Goal: Communication & Community: Ask a question

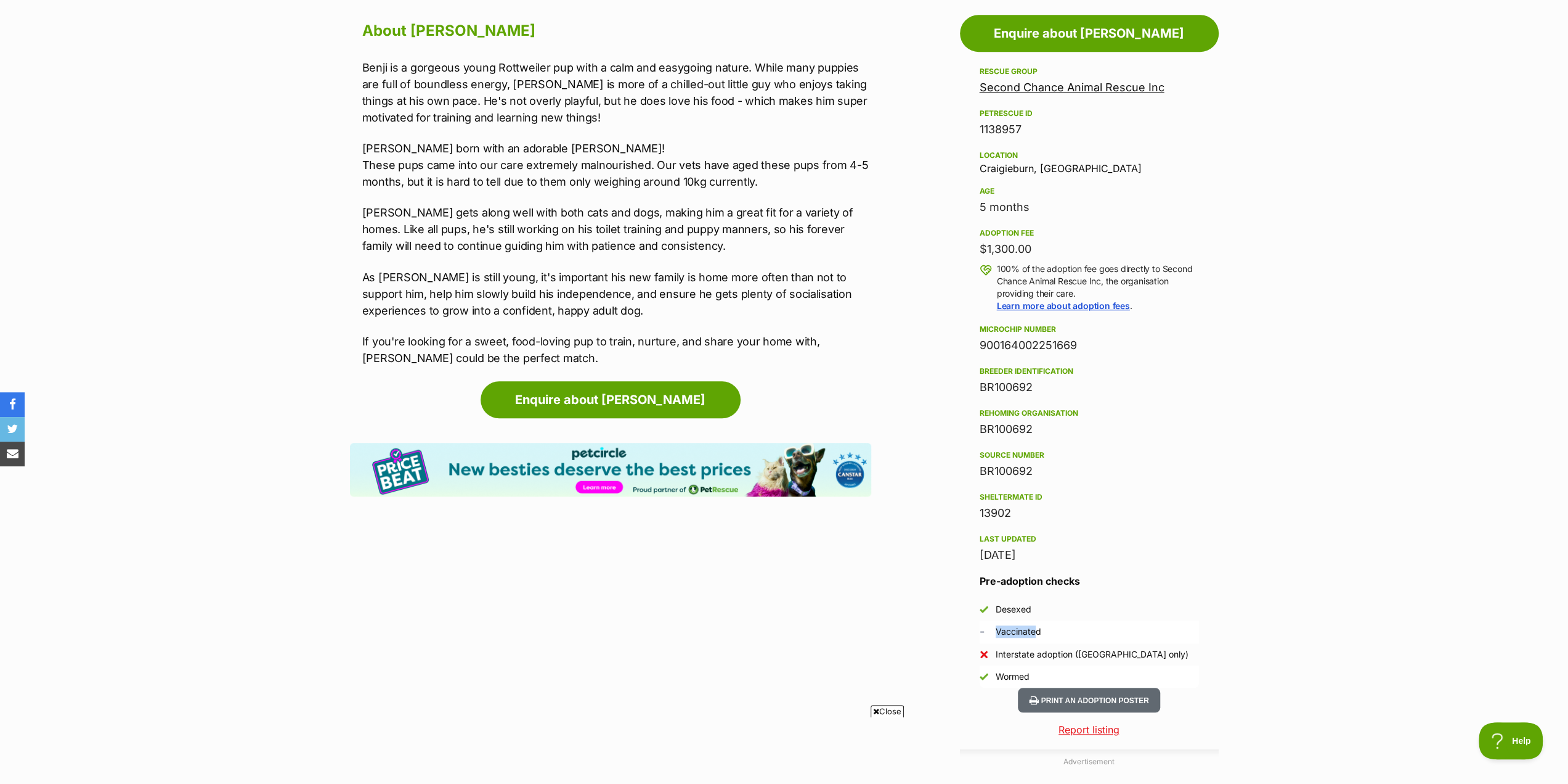
drag, startPoint x: 1029, startPoint y: 628, endPoint x: 989, endPoint y: 634, distance: 40.4
click at [989, 634] on li "- Vaccinated" at bounding box center [1090, 631] width 220 height 23
click at [1011, 556] on div "[DATE]" at bounding box center [1090, 554] width 220 height 17
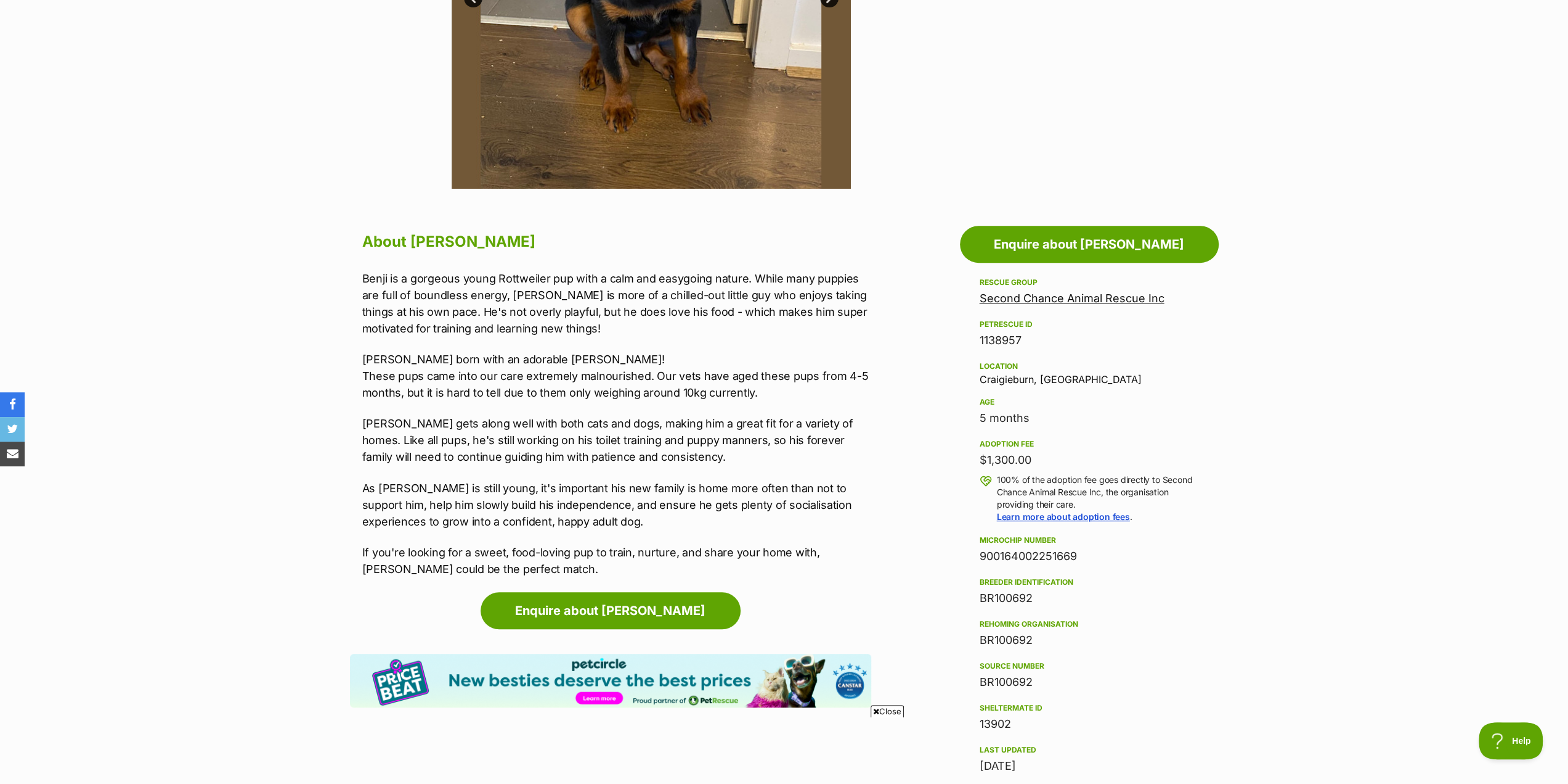
scroll to position [370, 0]
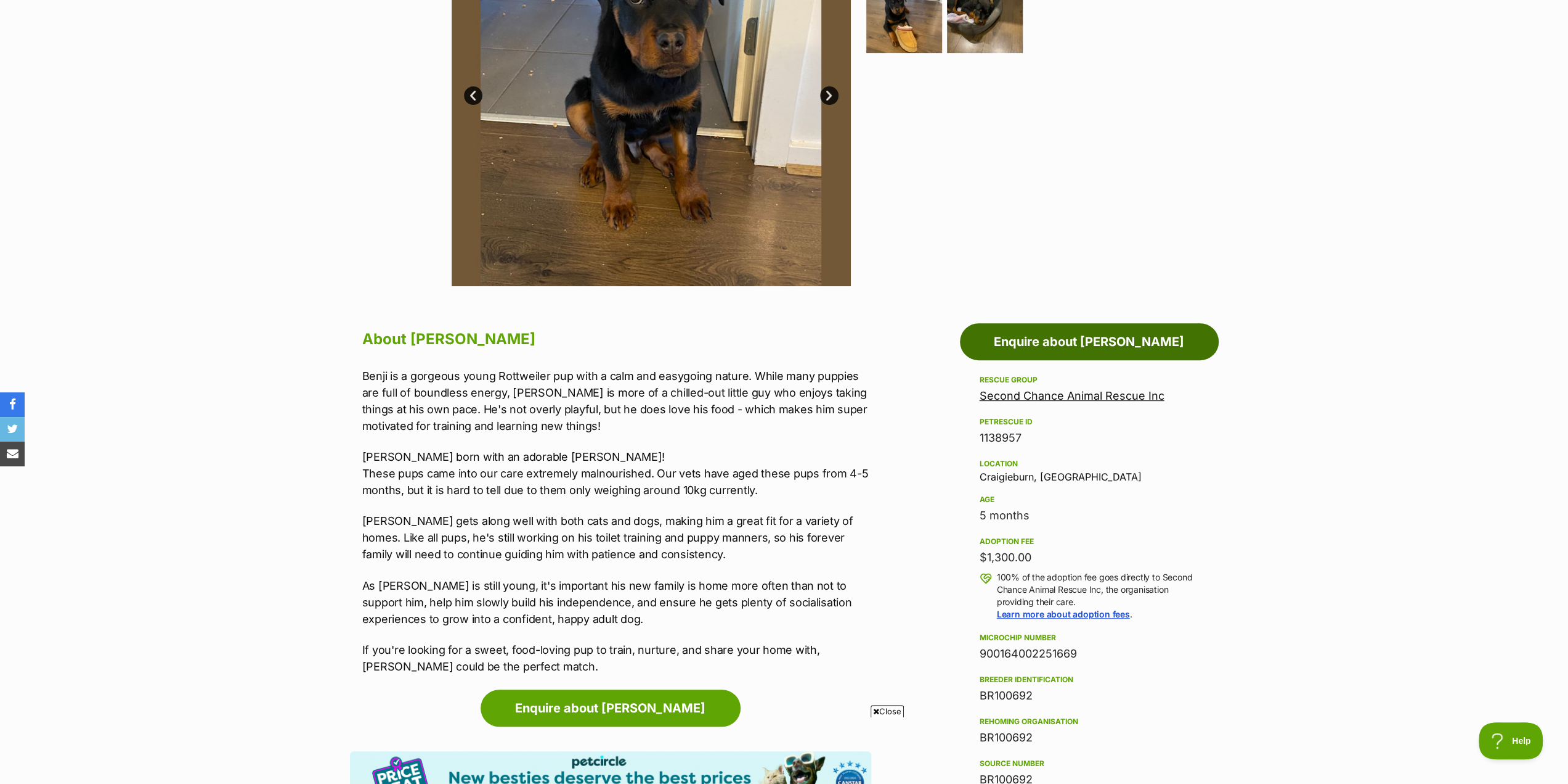
click at [1051, 343] on link "Enquire about [PERSON_NAME]" at bounding box center [1089, 342] width 258 height 37
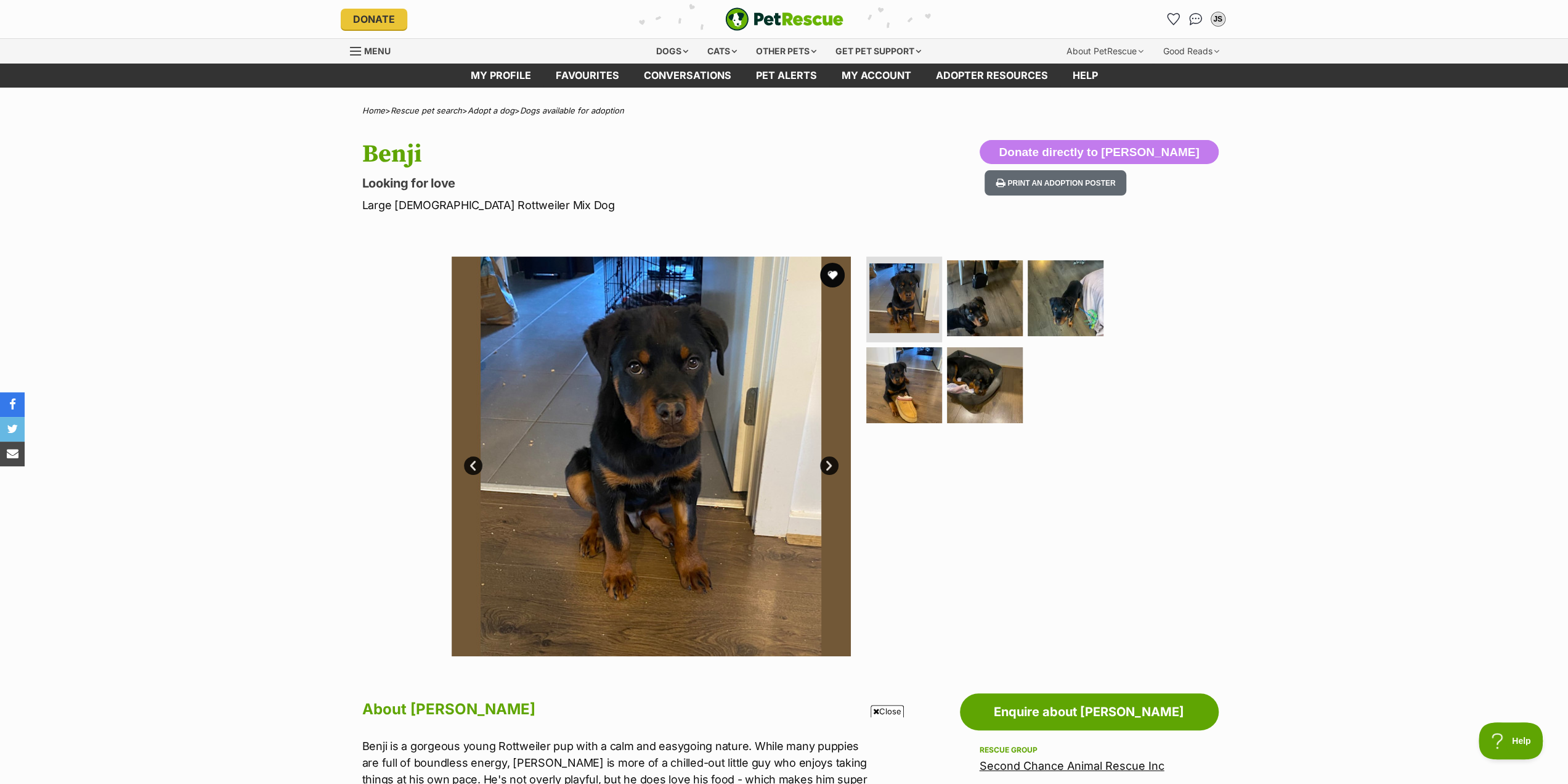
scroll to position [61, 0]
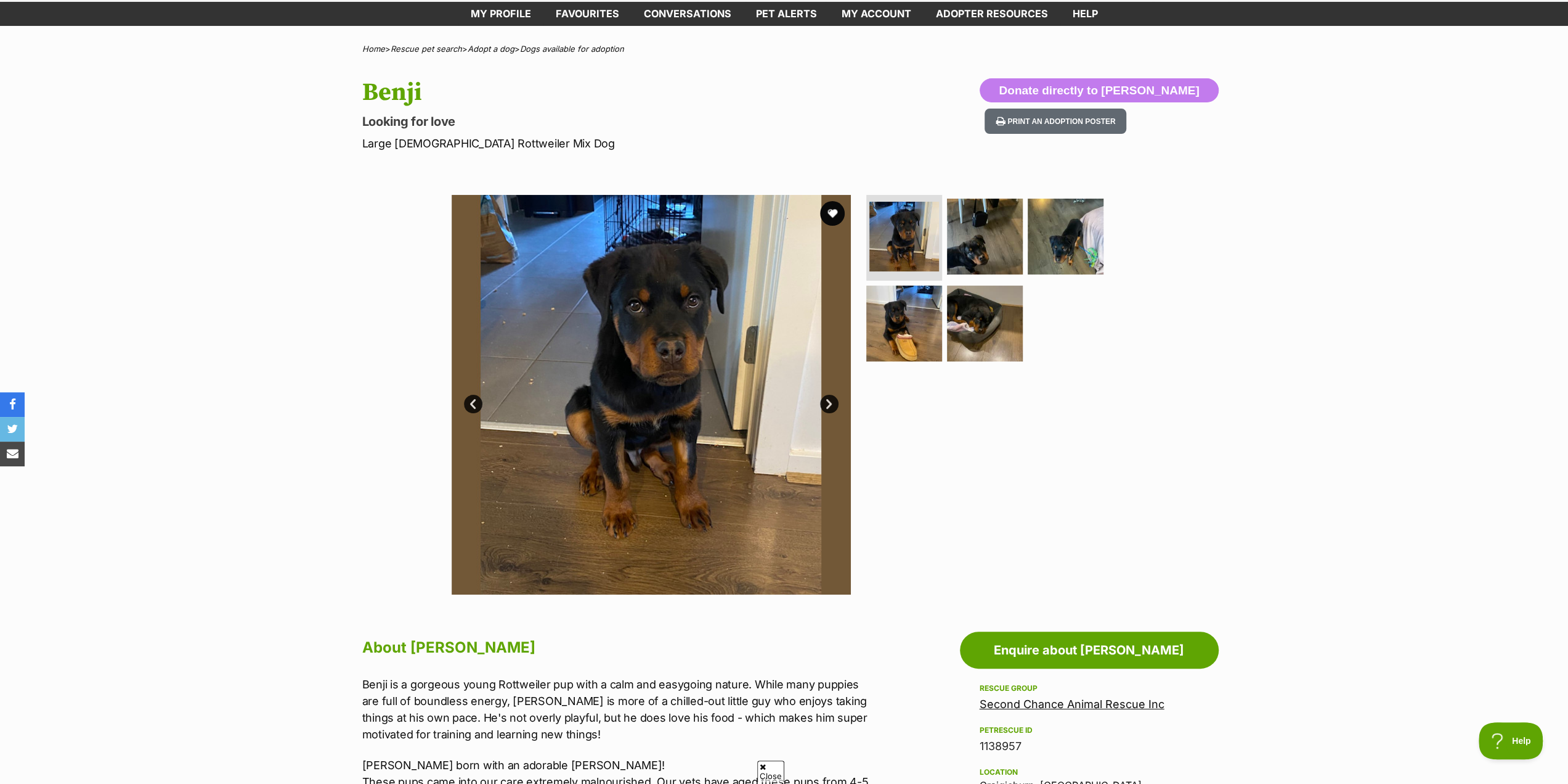
click at [643, 363] on img at bounding box center [651, 394] width 399 height 399
click at [688, 378] on img at bounding box center [651, 394] width 399 height 399
click at [688, 377] on img at bounding box center [651, 394] width 399 height 399
click at [993, 227] on img at bounding box center [985, 236] width 79 height 79
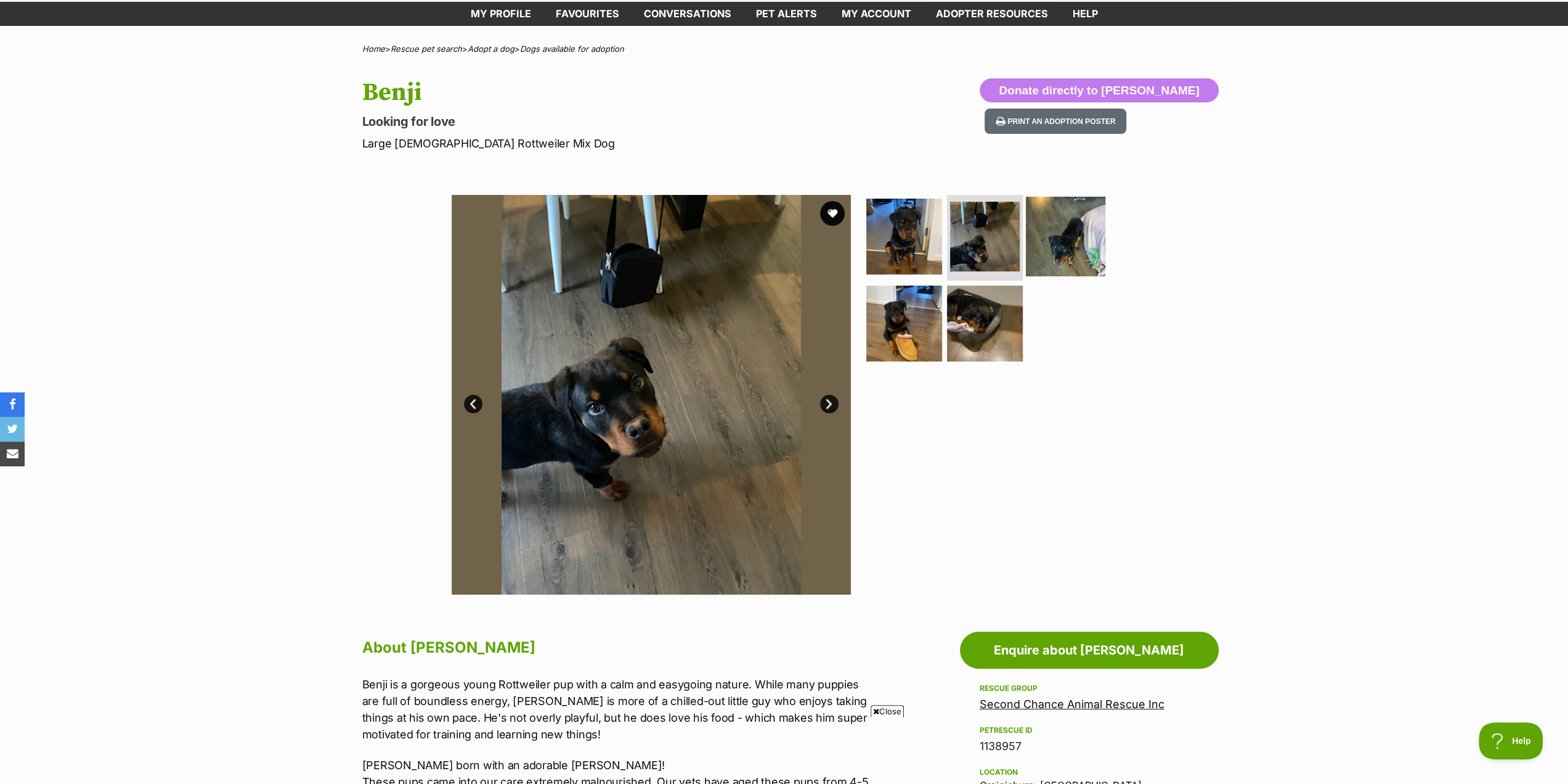
click at [1060, 232] on img at bounding box center [1065, 236] width 79 height 79
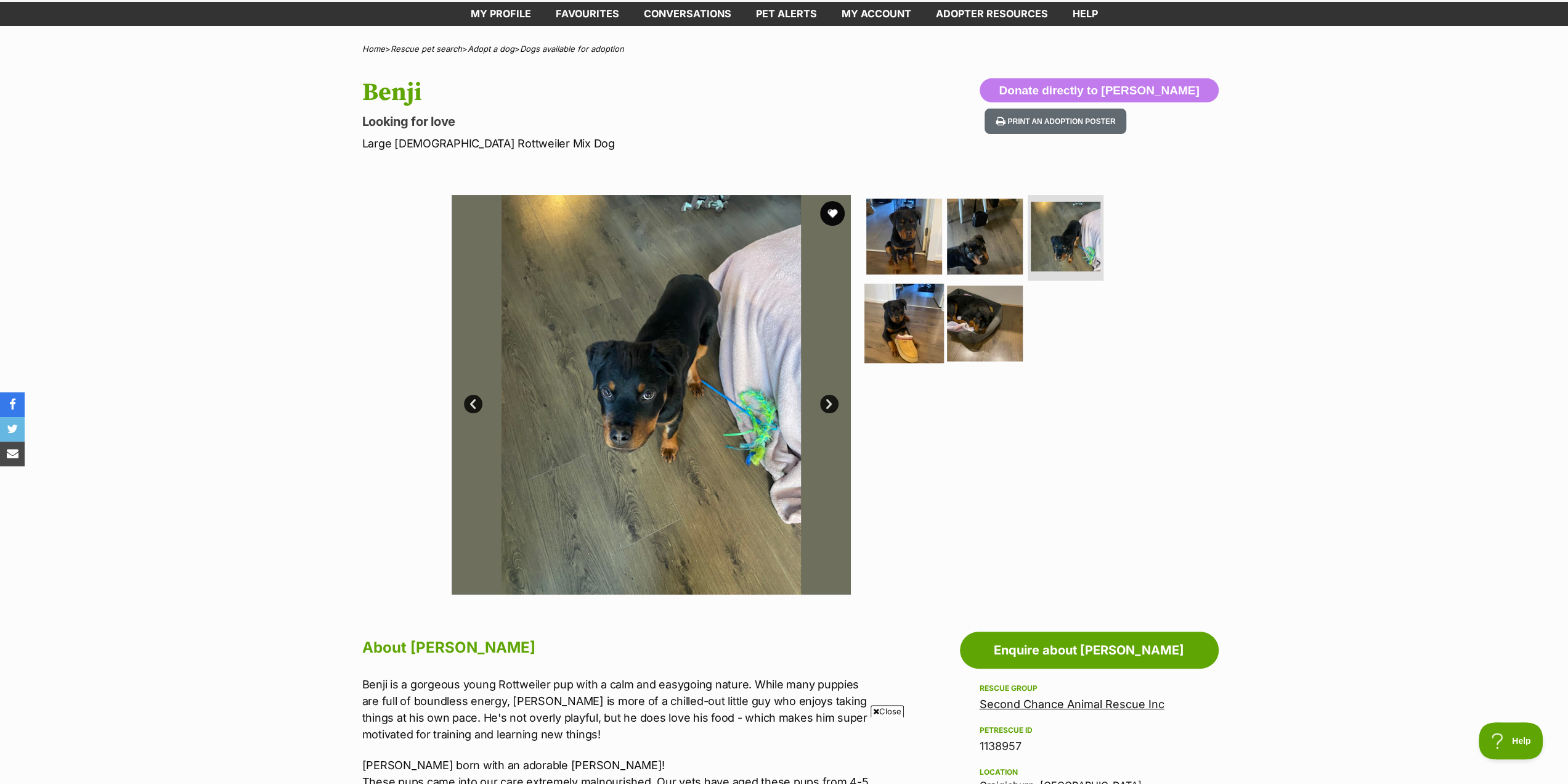
click at [903, 331] on img at bounding box center [904, 324] width 79 height 79
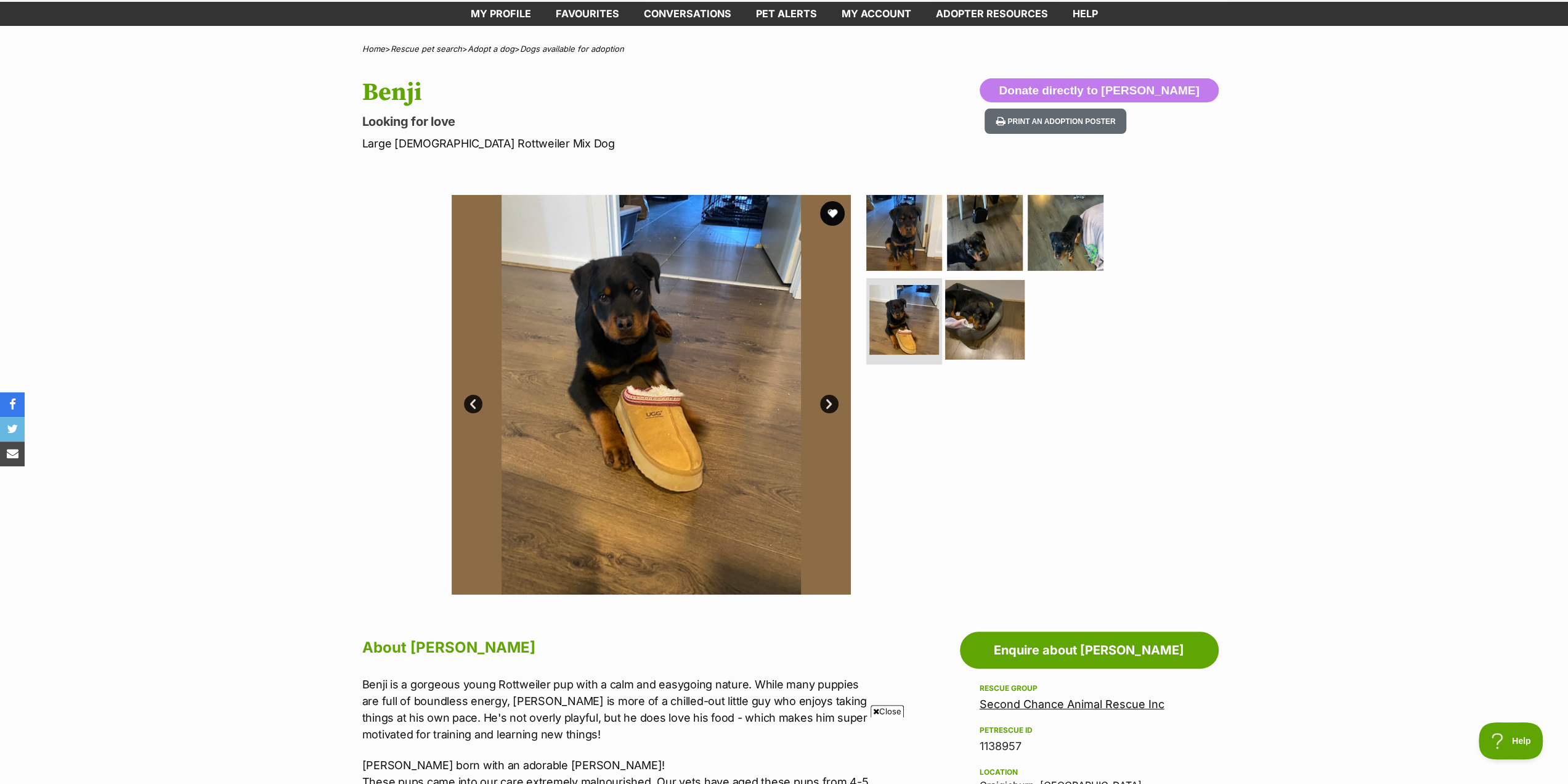
click at [980, 304] on img at bounding box center [985, 320] width 79 height 79
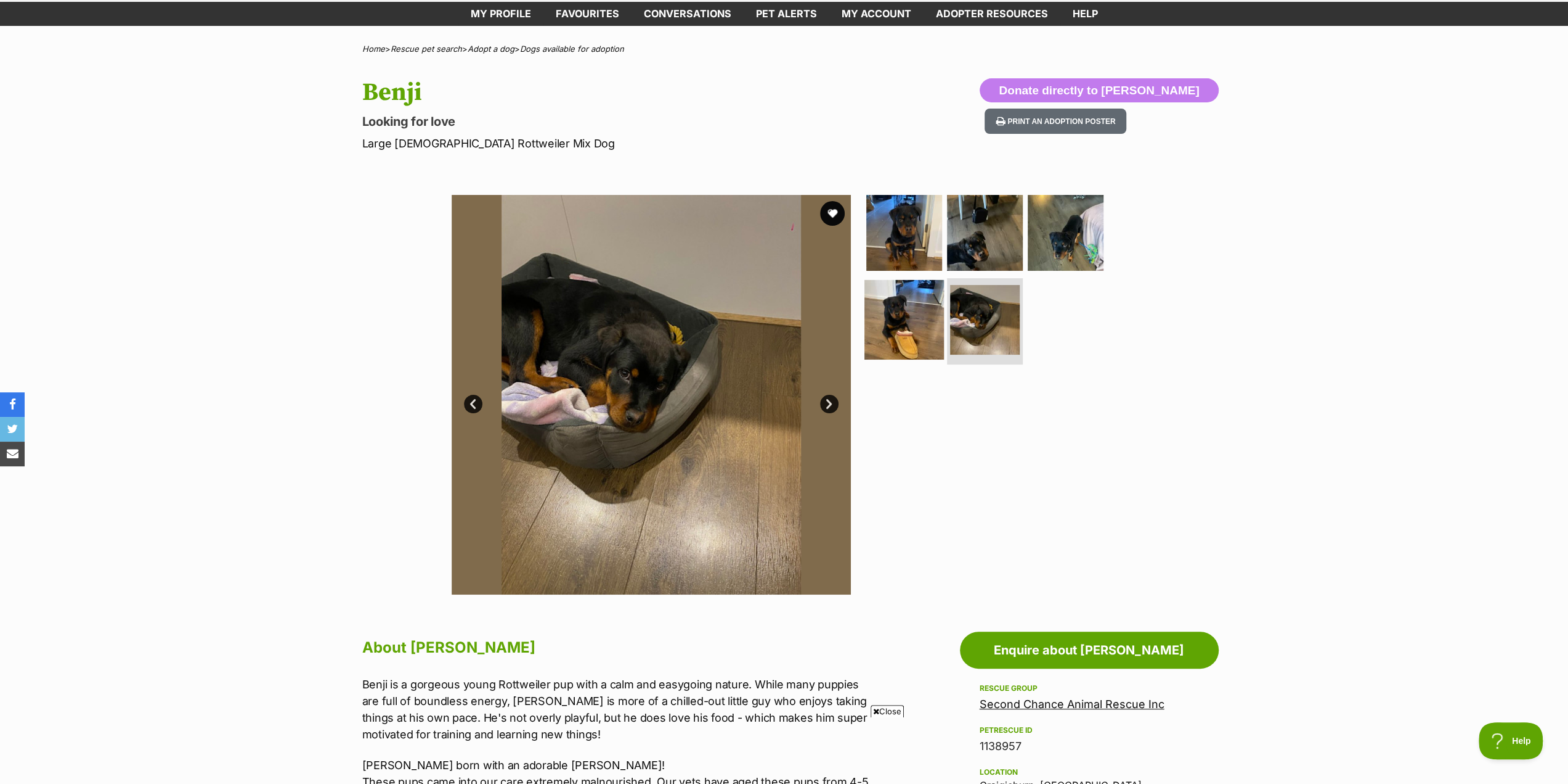
click at [897, 329] on img at bounding box center [904, 320] width 79 height 79
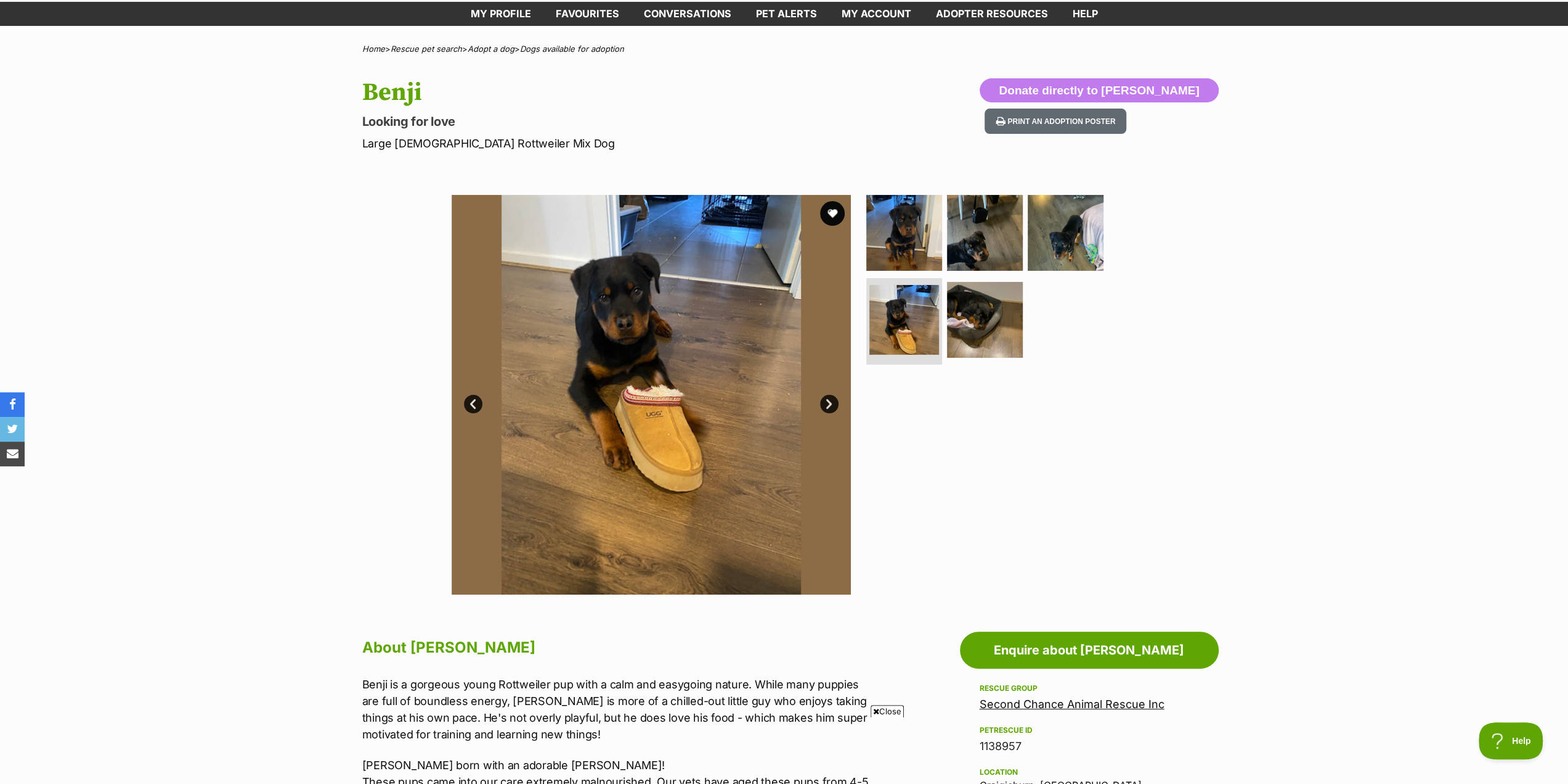
scroll to position [0, 0]
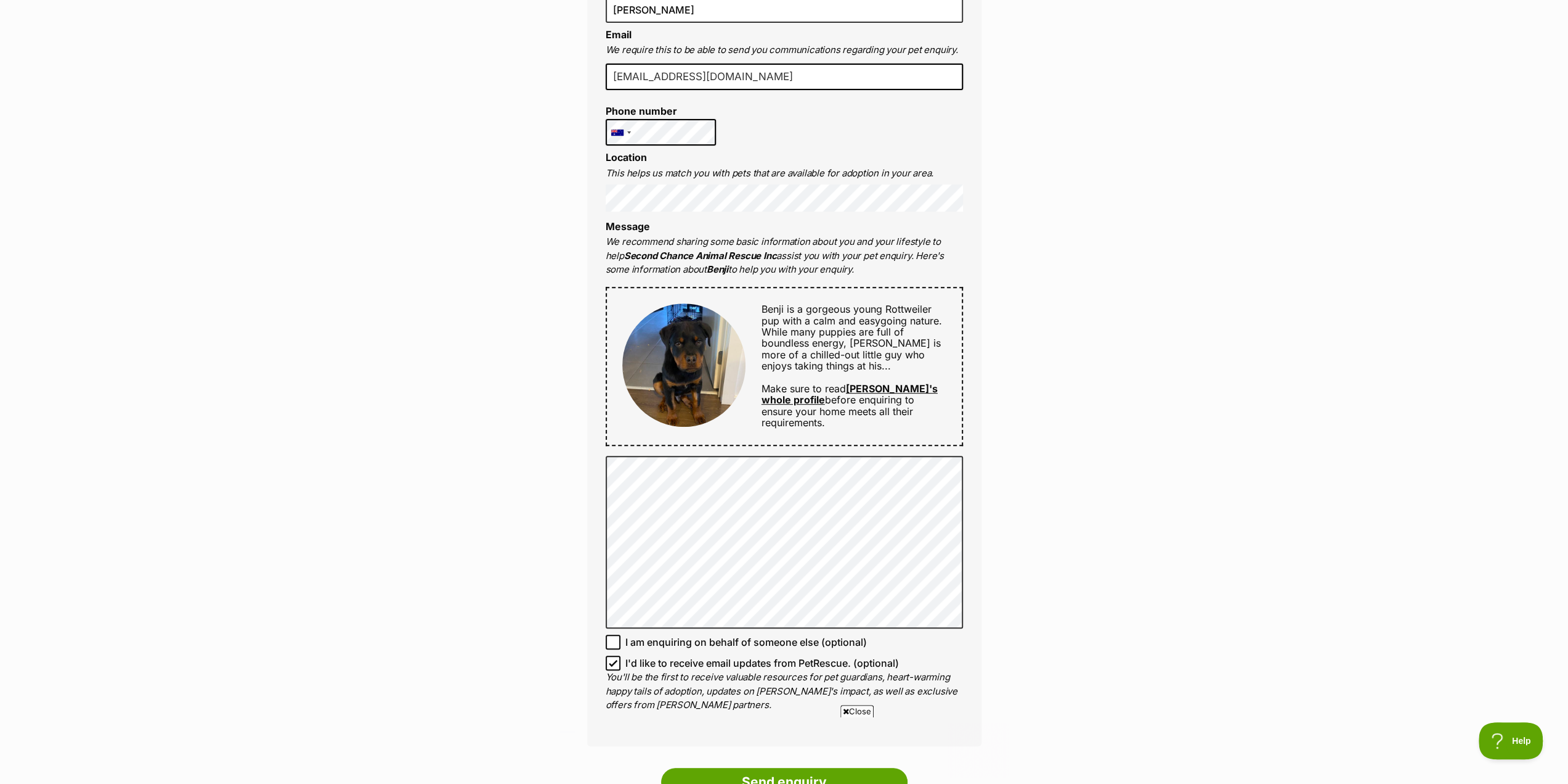
click at [709, 369] on img at bounding box center [684, 365] width 123 height 123
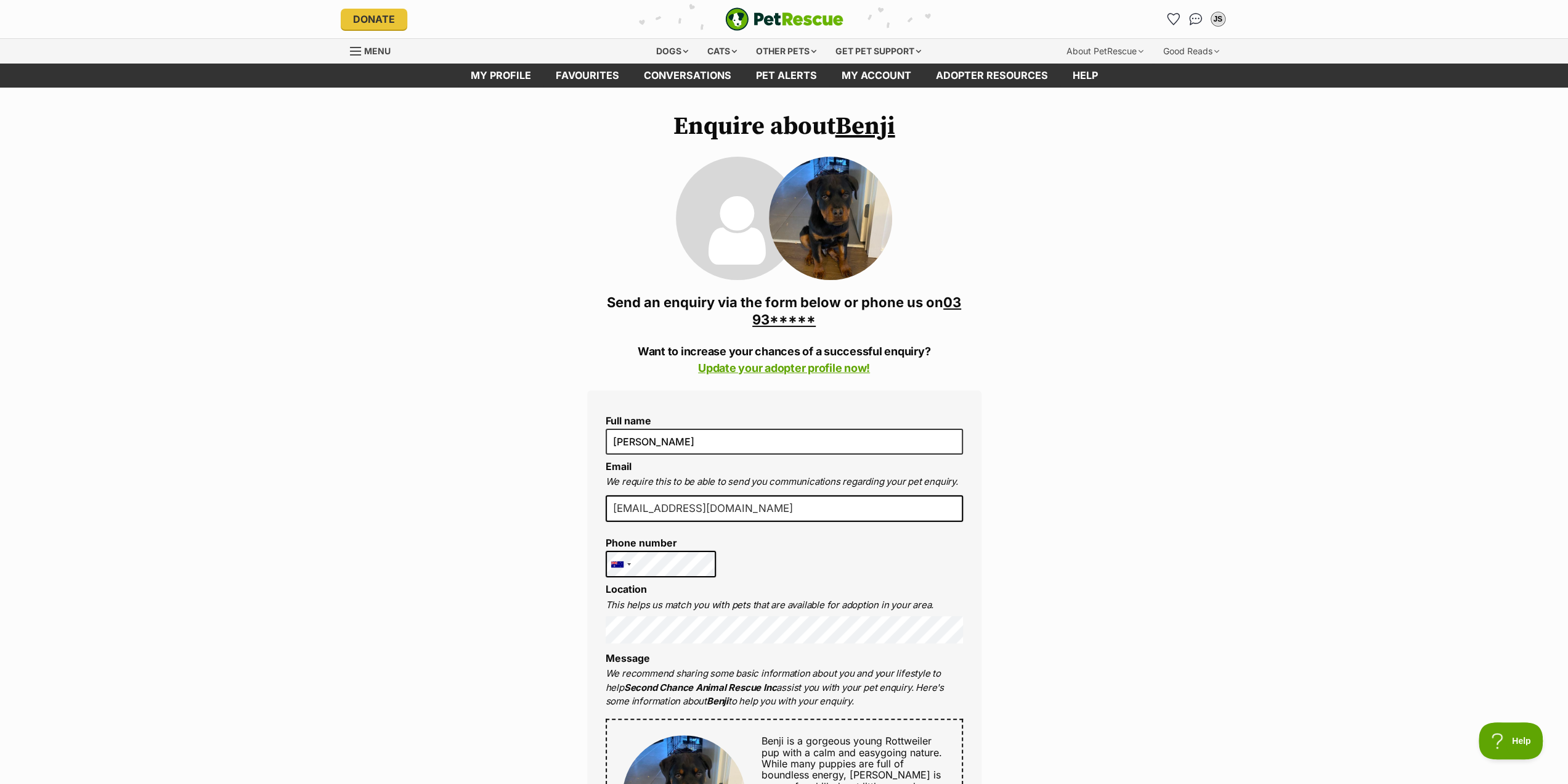
click at [847, 208] on img at bounding box center [830, 218] width 123 height 123
